Goal: Transaction & Acquisition: Download file/media

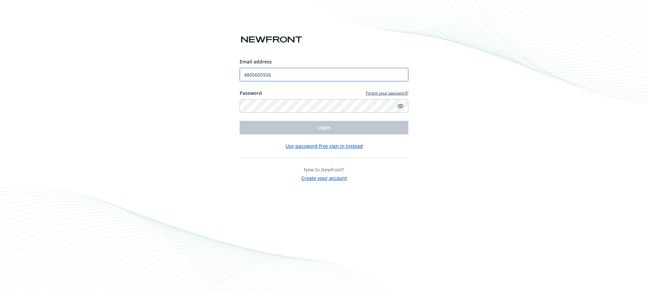
click at [298, 79] on input "4805605926" at bounding box center [324, 75] width 169 height 14
type input "[PERSON_NAME][EMAIL_ADDRESS][PERSON_NAME][DOMAIN_NAME]"
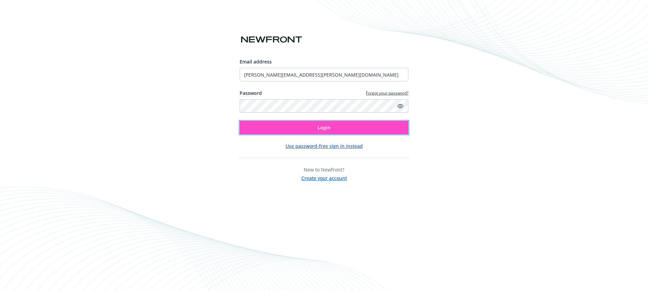
click at [308, 124] on button "Login" at bounding box center [324, 128] width 169 height 14
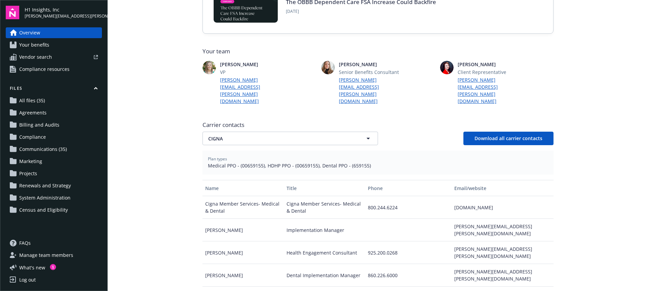
scroll to position [166, 0]
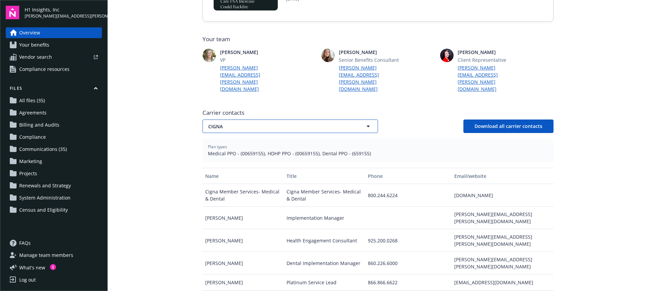
click at [298, 123] on span "CIGNA" at bounding box center [278, 126] width 140 height 7
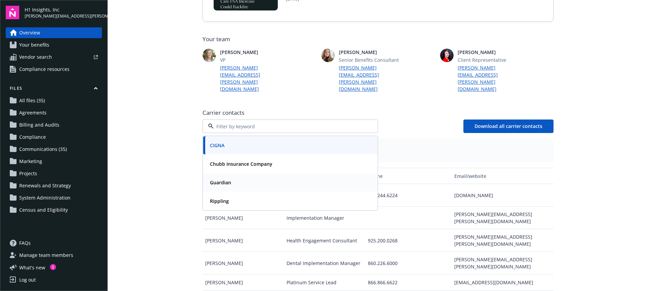
click at [241, 178] on div "Guardian" at bounding box center [290, 183] width 166 height 10
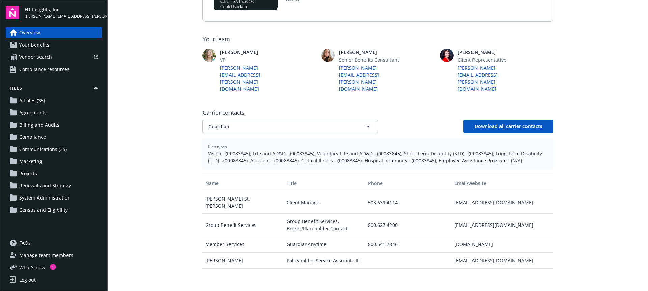
scroll to position [0, 0]
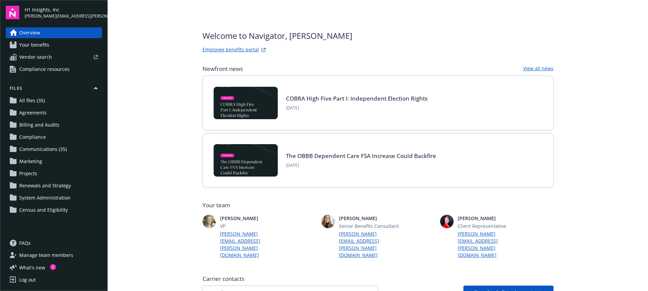
click at [35, 47] on span "Your benefits" at bounding box center [34, 45] width 30 height 11
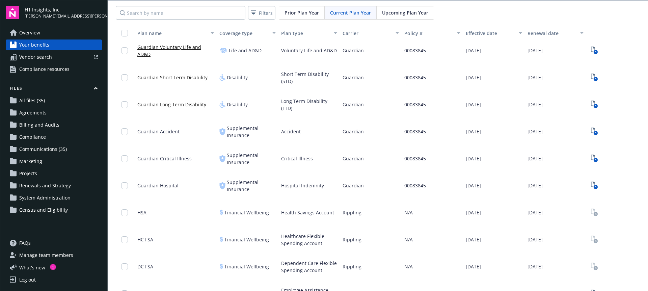
scroll to position [276, 0]
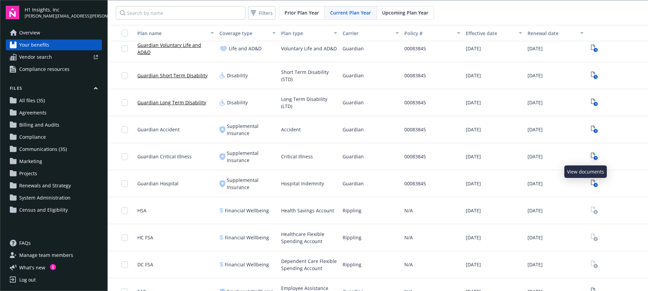
click at [595, 156] on text "1" at bounding box center [596, 158] width 2 height 4
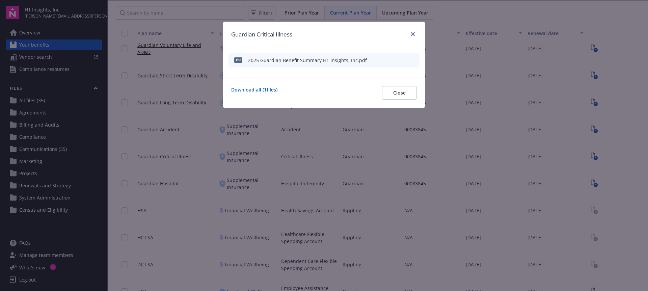
click at [328, 60] on div "2025 Guardian Benefit Summary H1 Insights, Inc.pdf" at bounding box center [307, 60] width 119 height 7
click at [252, 89] on link "Download all ( 1 files)" at bounding box center [254, 93] width 46 height 14
click at [412, 33] on icon "close" at bounding box center [413, 34] width 4 height 4
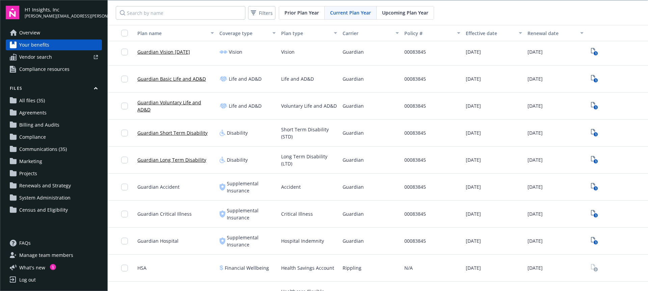
scroll to position [219, 0]
